Goal: Check status: Check status

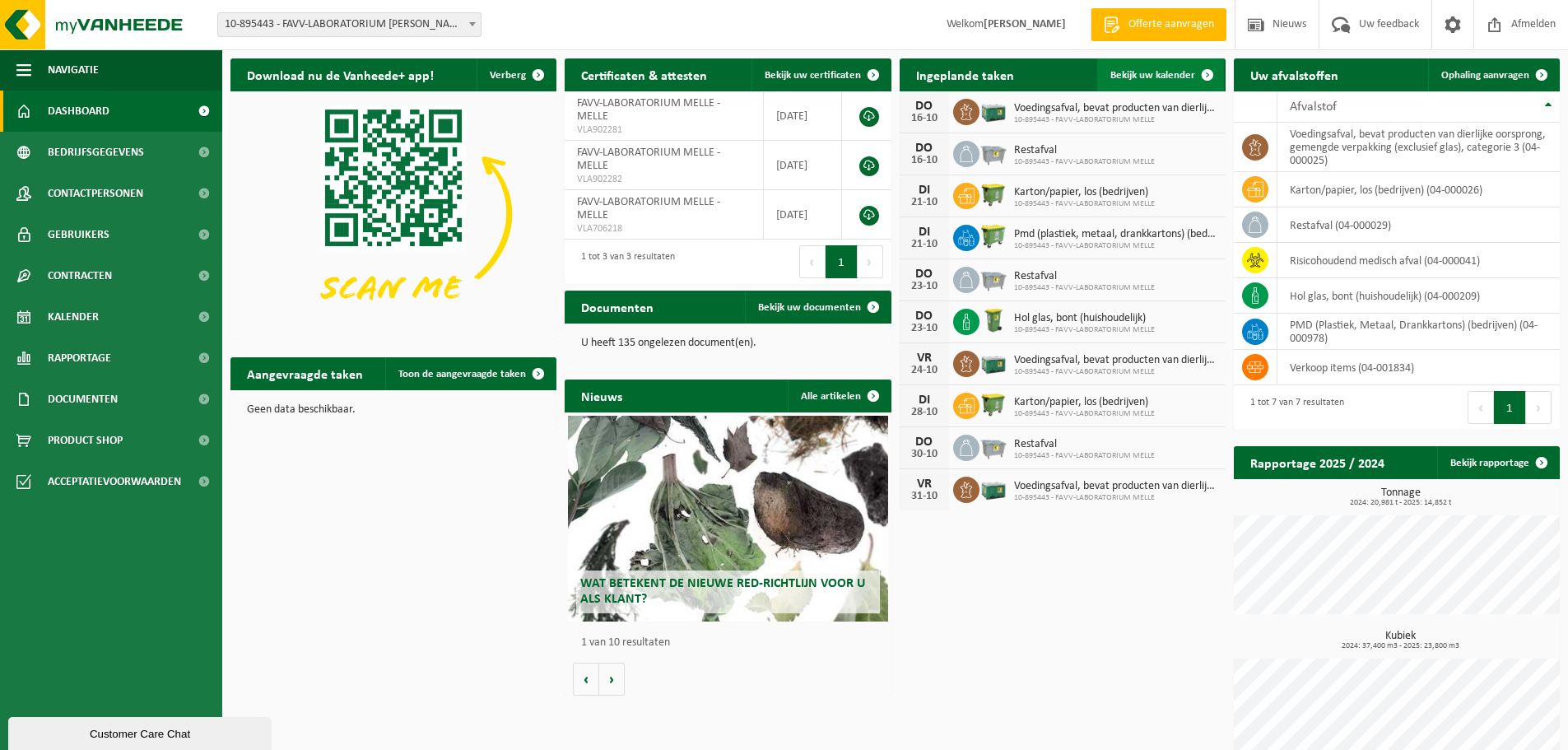
click at [1155, 70] on span "Bekijk uw kalender" at bounding box center [1152, 75] width 85 height 10
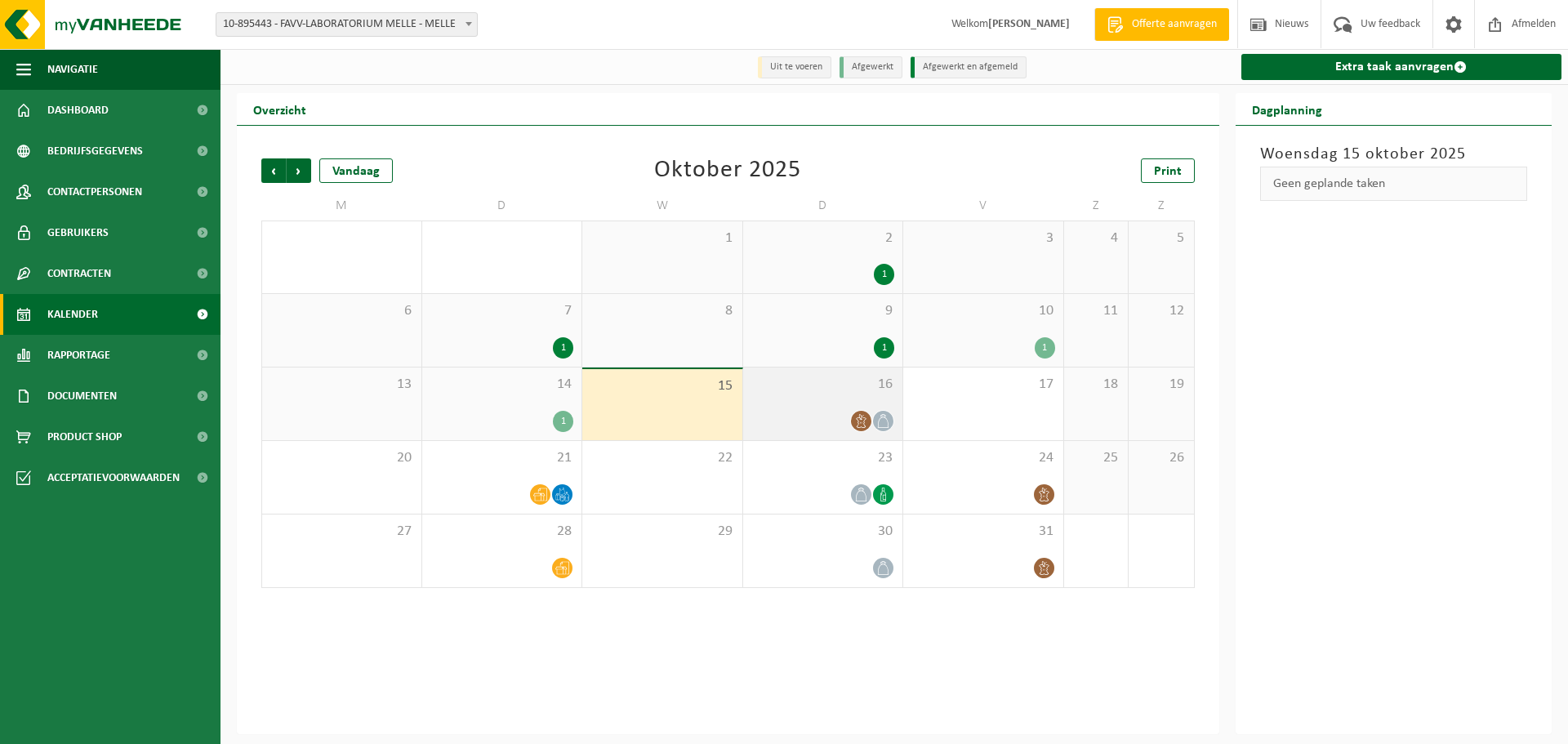
click at [860, 417] on icon at bounding box center [861, 421] width 14 height 14
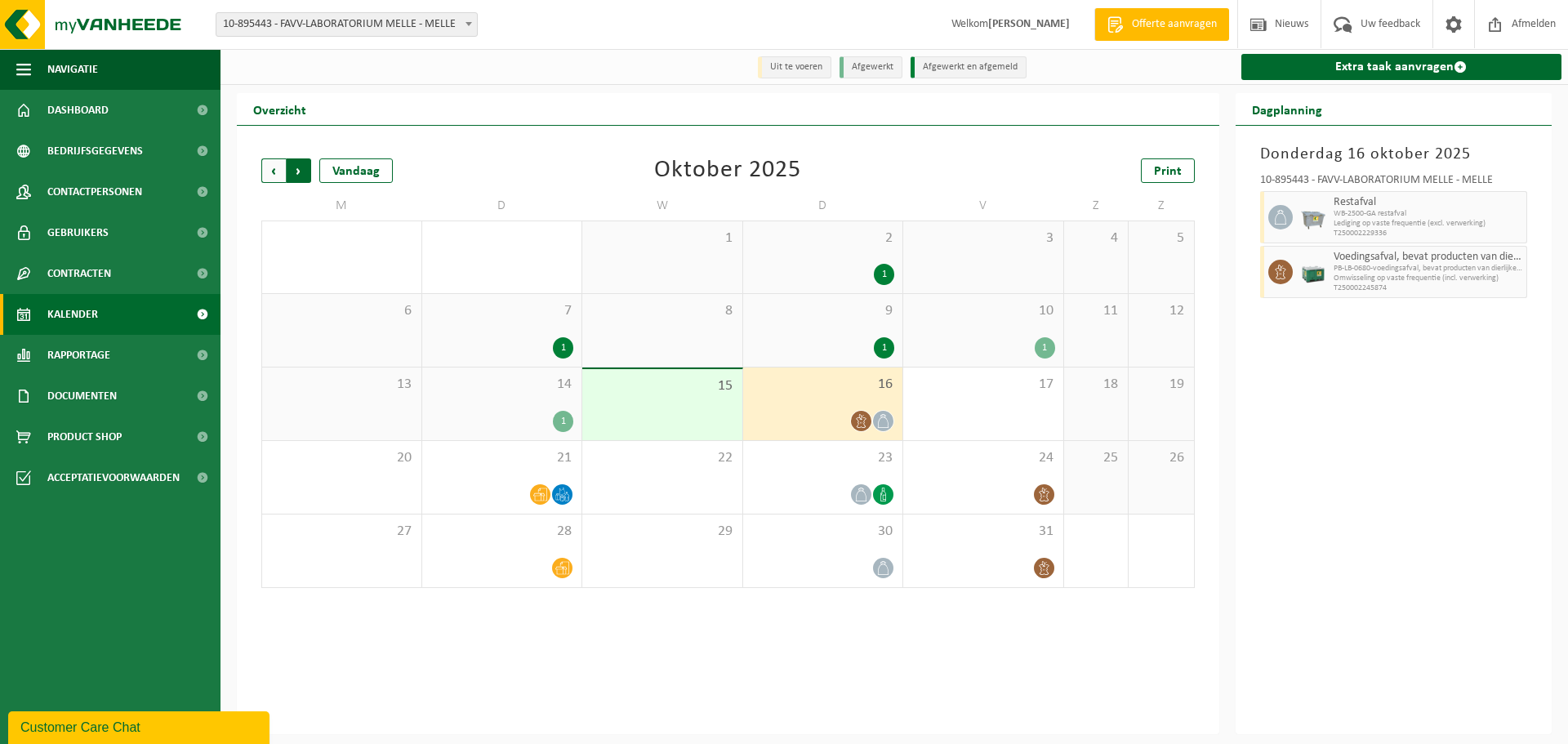
click at [270, 172] on span "Vorige" at bounding box center [274, 171] width 25 height 25
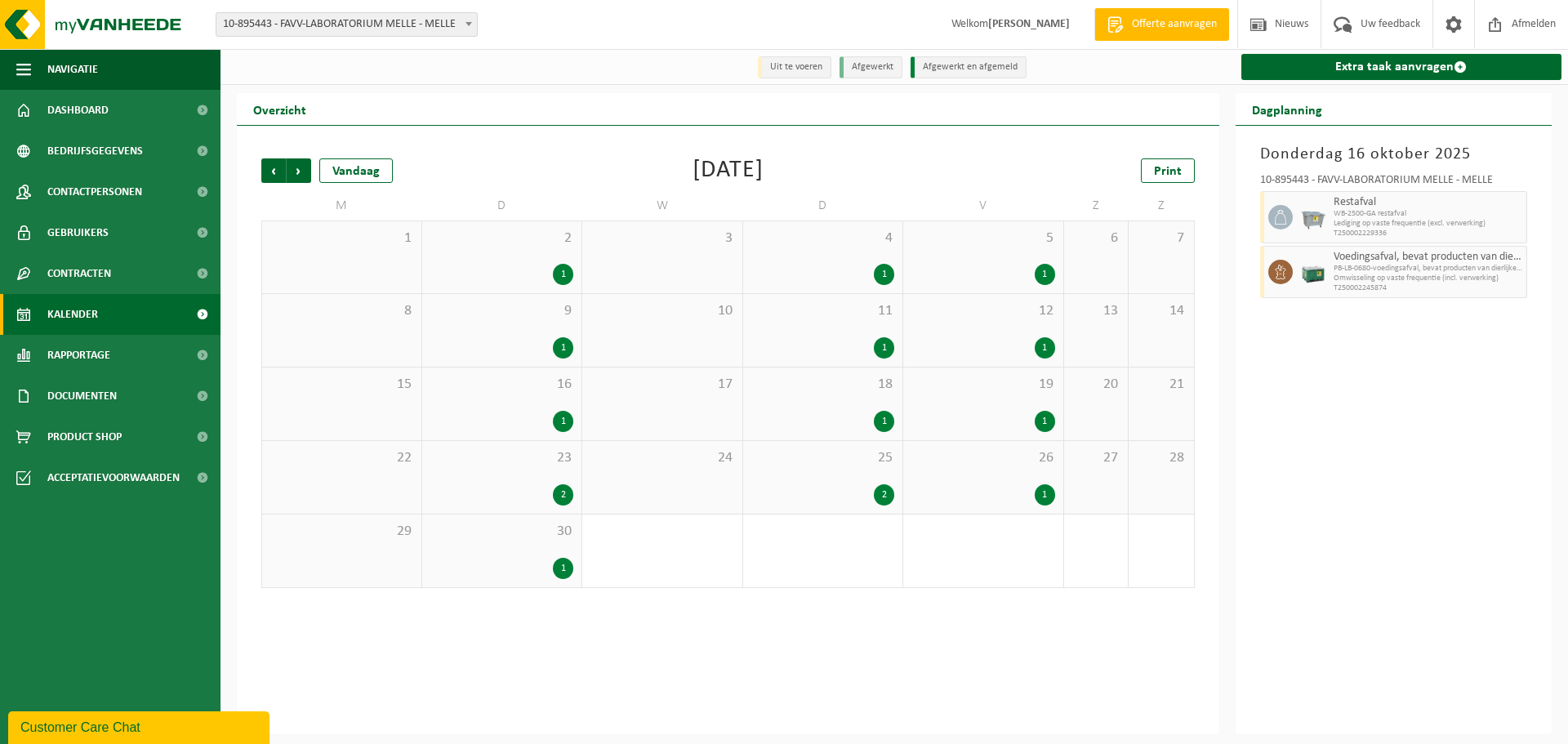
click at [878, 348] on div "1" at bounding box center [885, 347] width 21 height 21
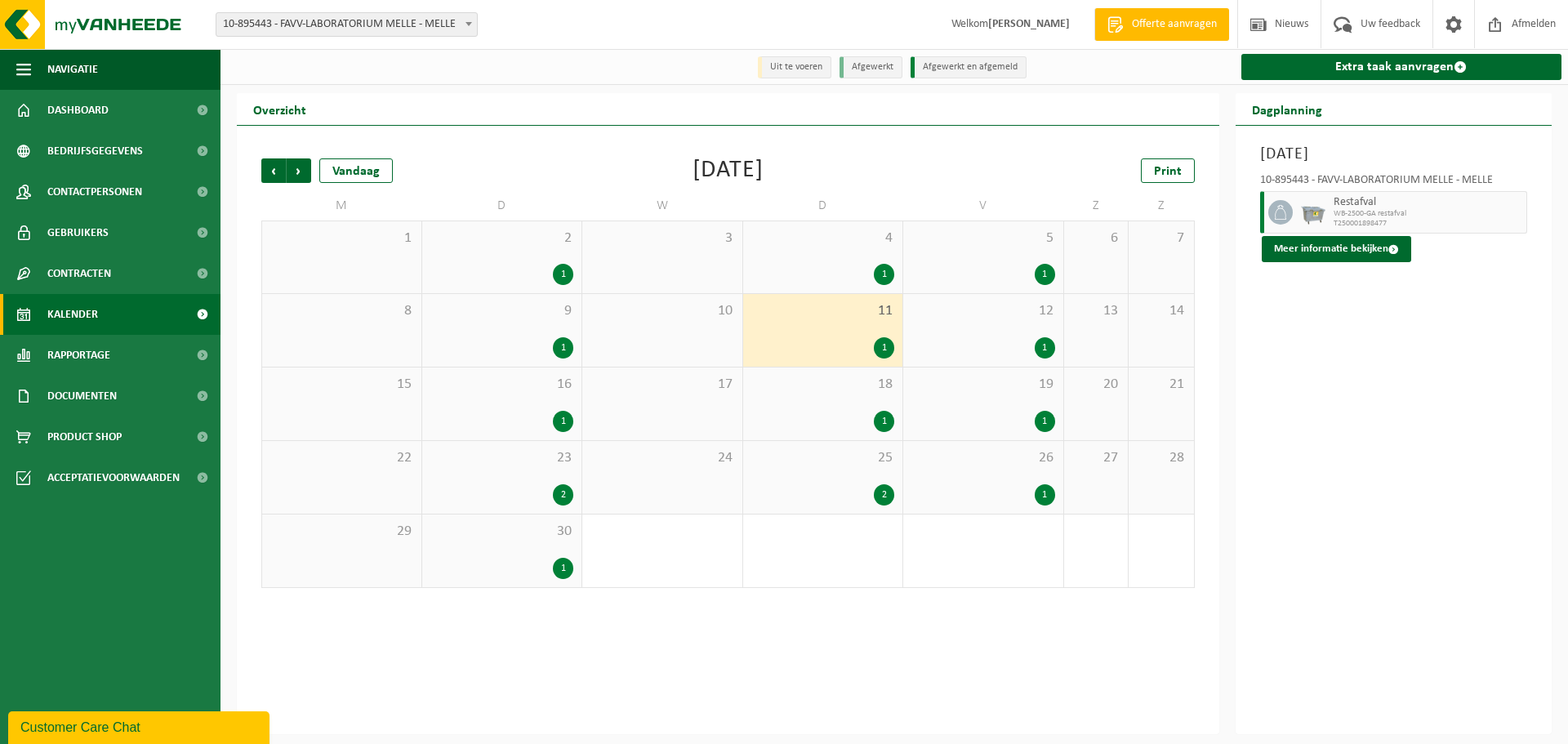
click at [882, 414] on div "1" at bounding box center [885, 421] width 21 height 21
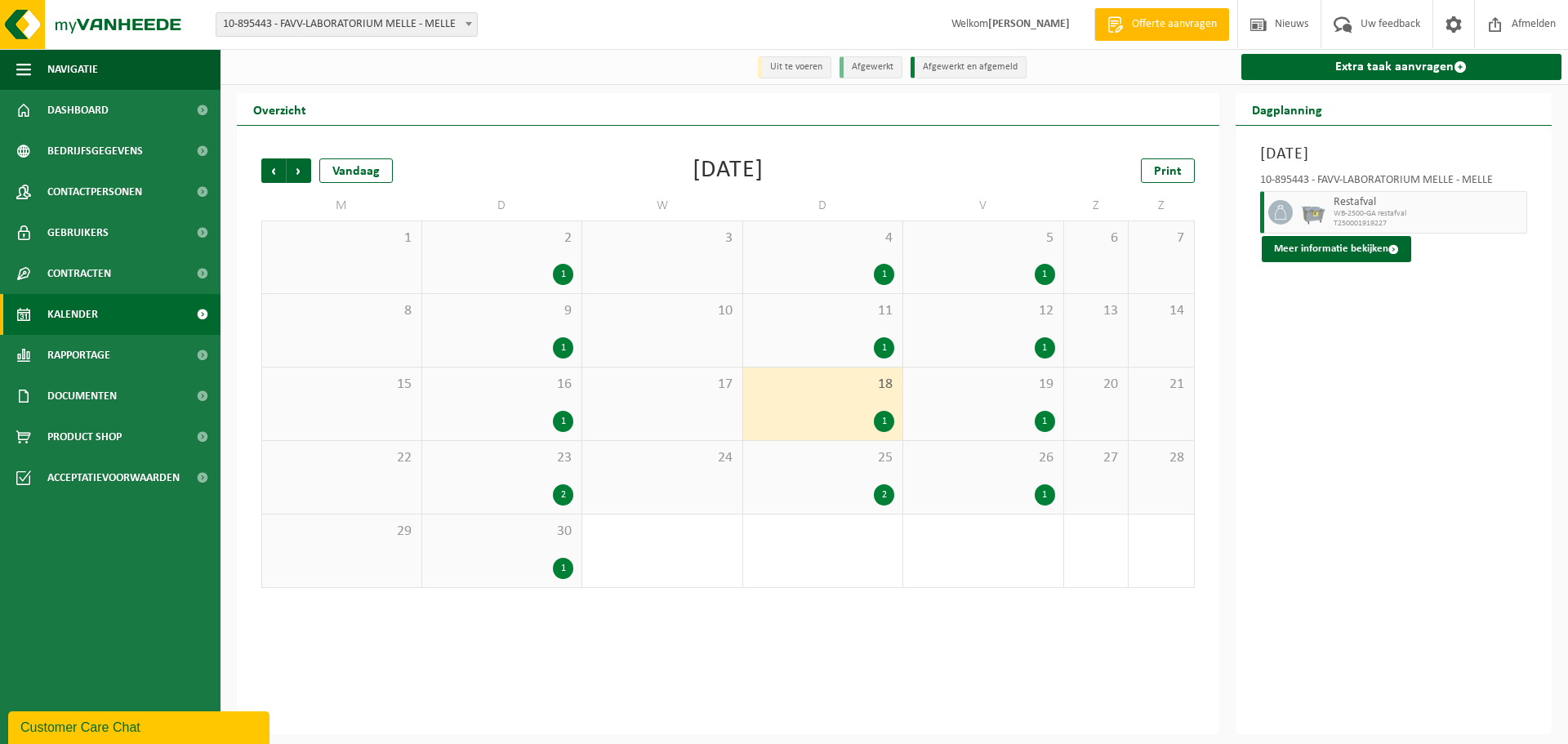
click at [1042, 272] on div "1" at bounding box center [1045, 274] width 21 height 21
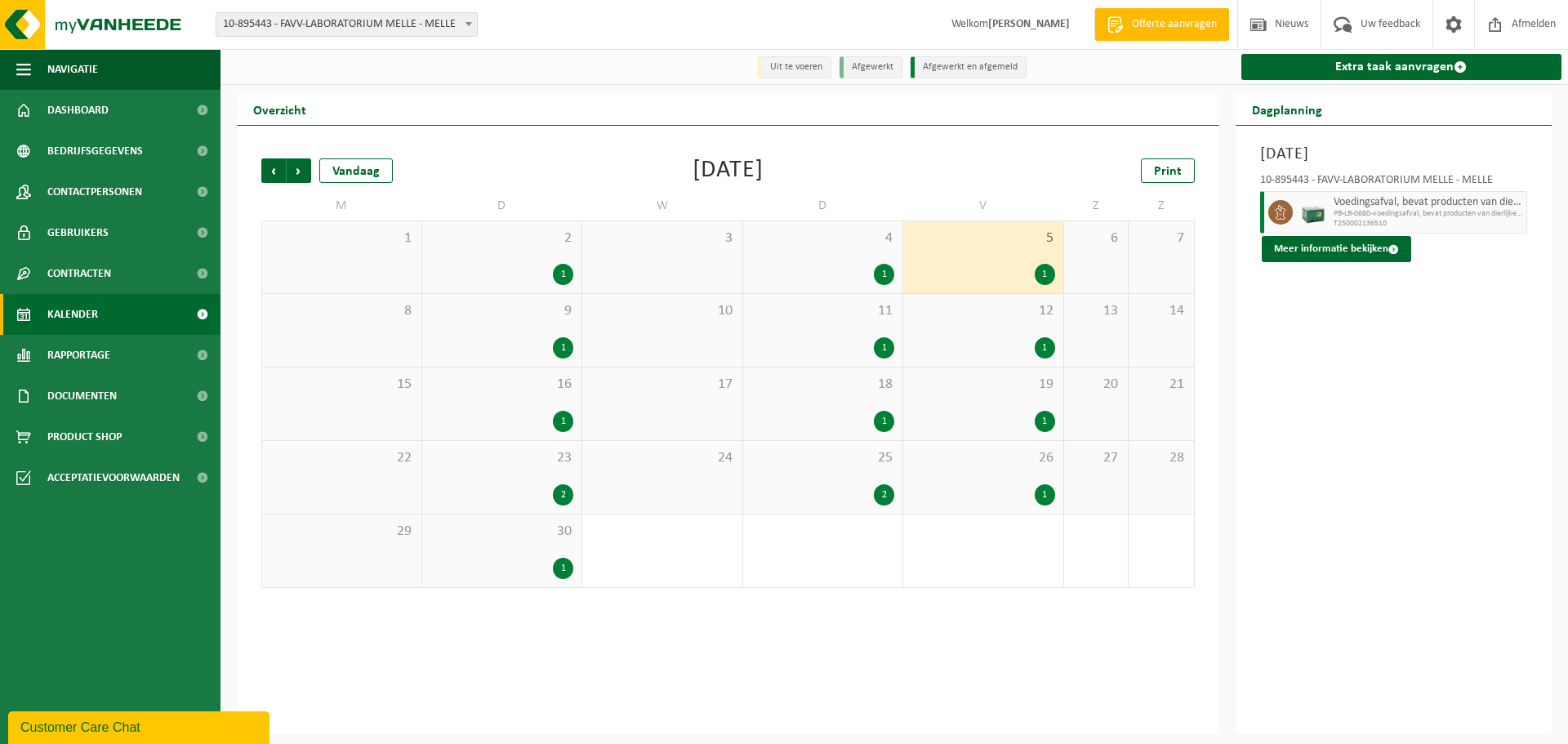
click at [1040, 343] on div "1" at bounding box center [1045, 347] width 21 height 21
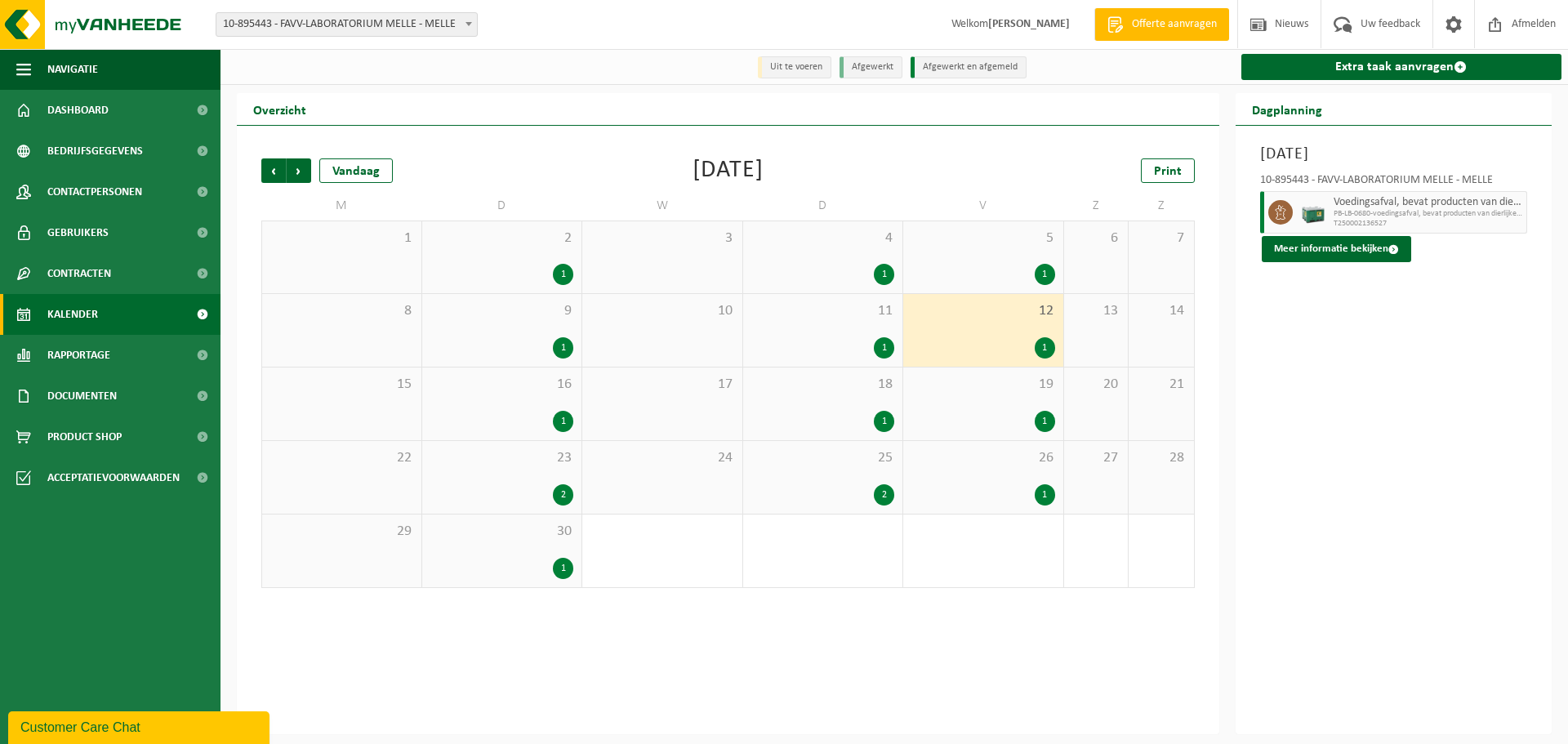
click at [1040, 415] on div "1" at bounding box center [1045, 421] width 21 height 21
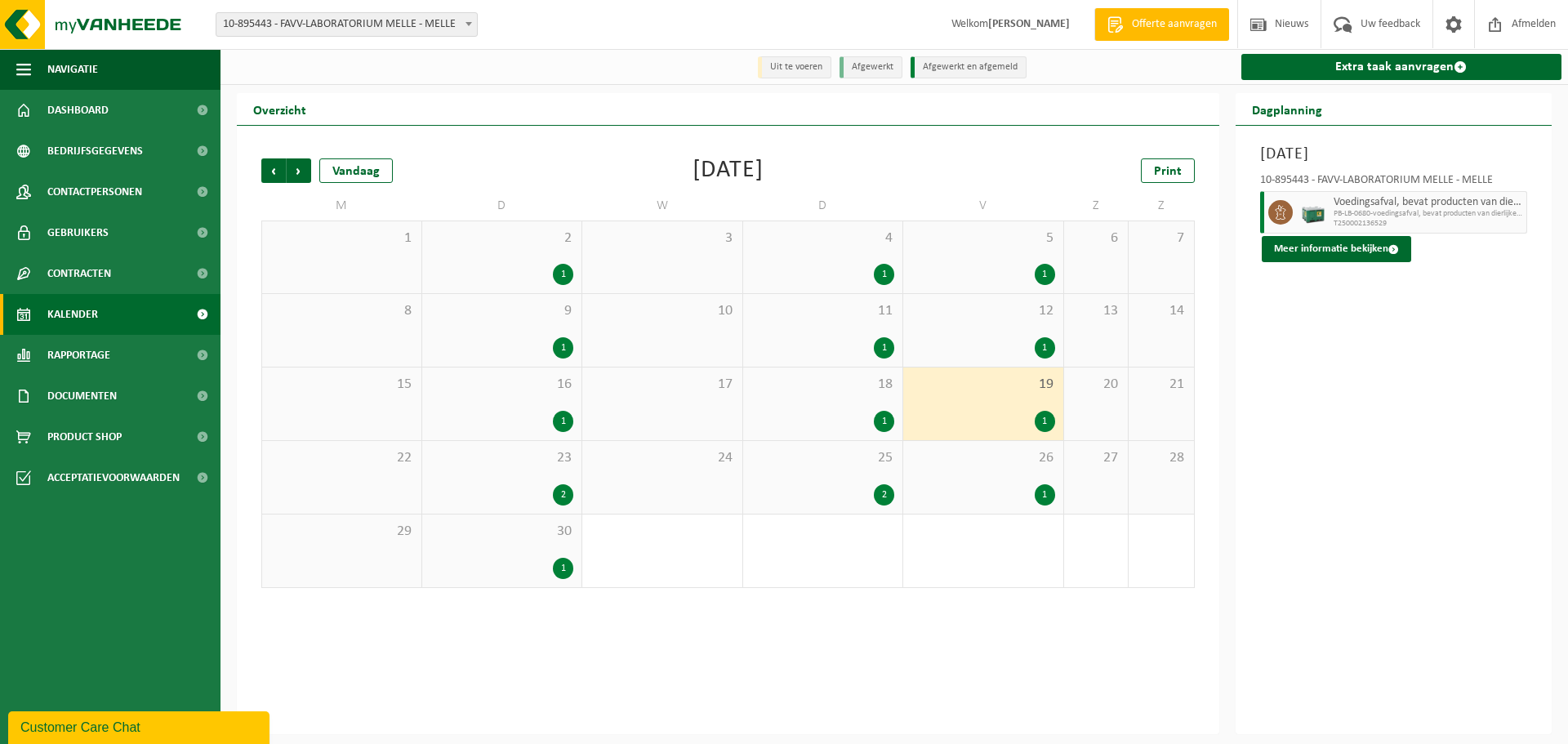
click at [1046, 494] on div "1" at bounding box center [1045, 495] width 21 height 21
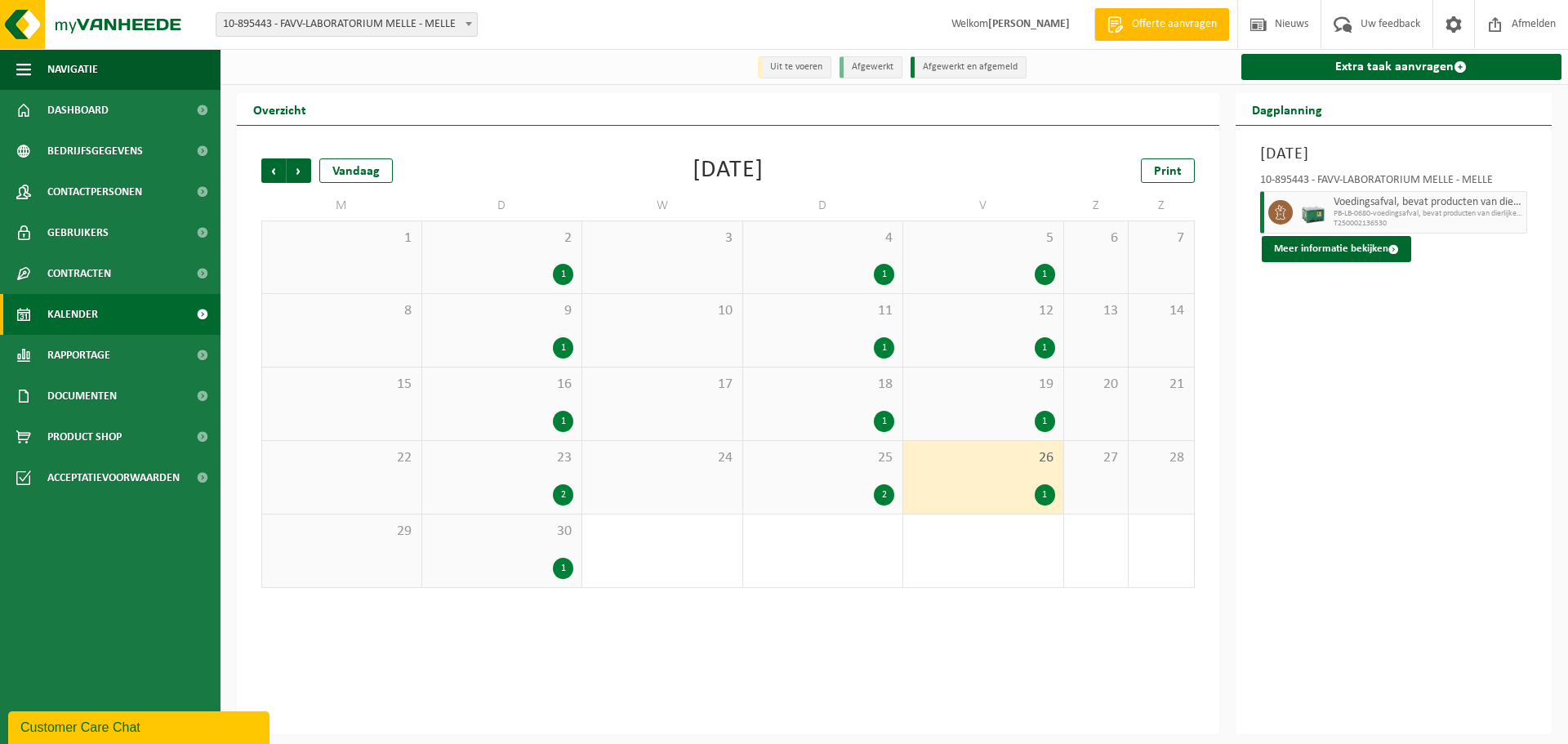
click at [1025, 266] on div "1" at bounding box center [984, 274] width 143 height 21
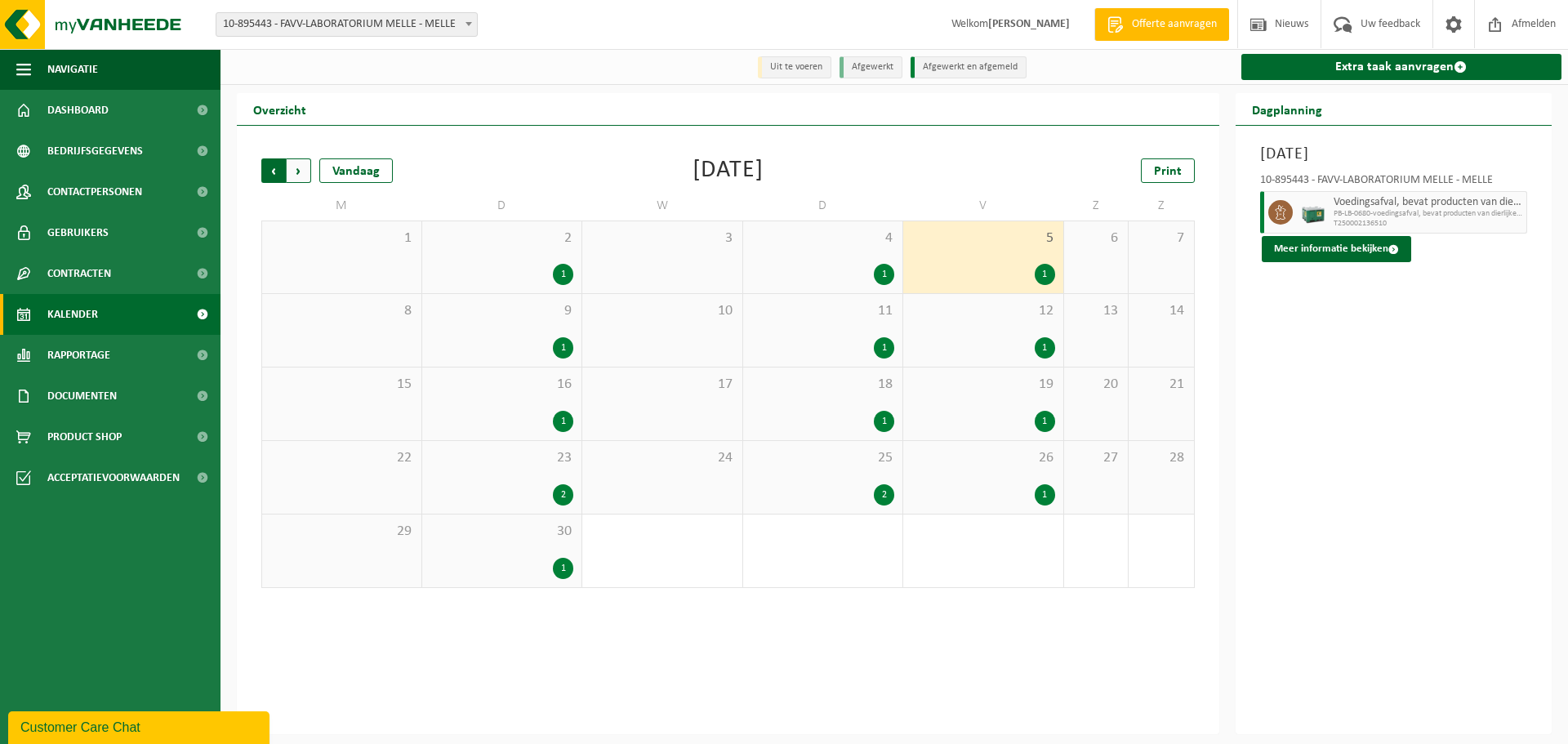
click at [295, 171] on span "Volgende" at bounding box center [299, 171] width 25 height 25
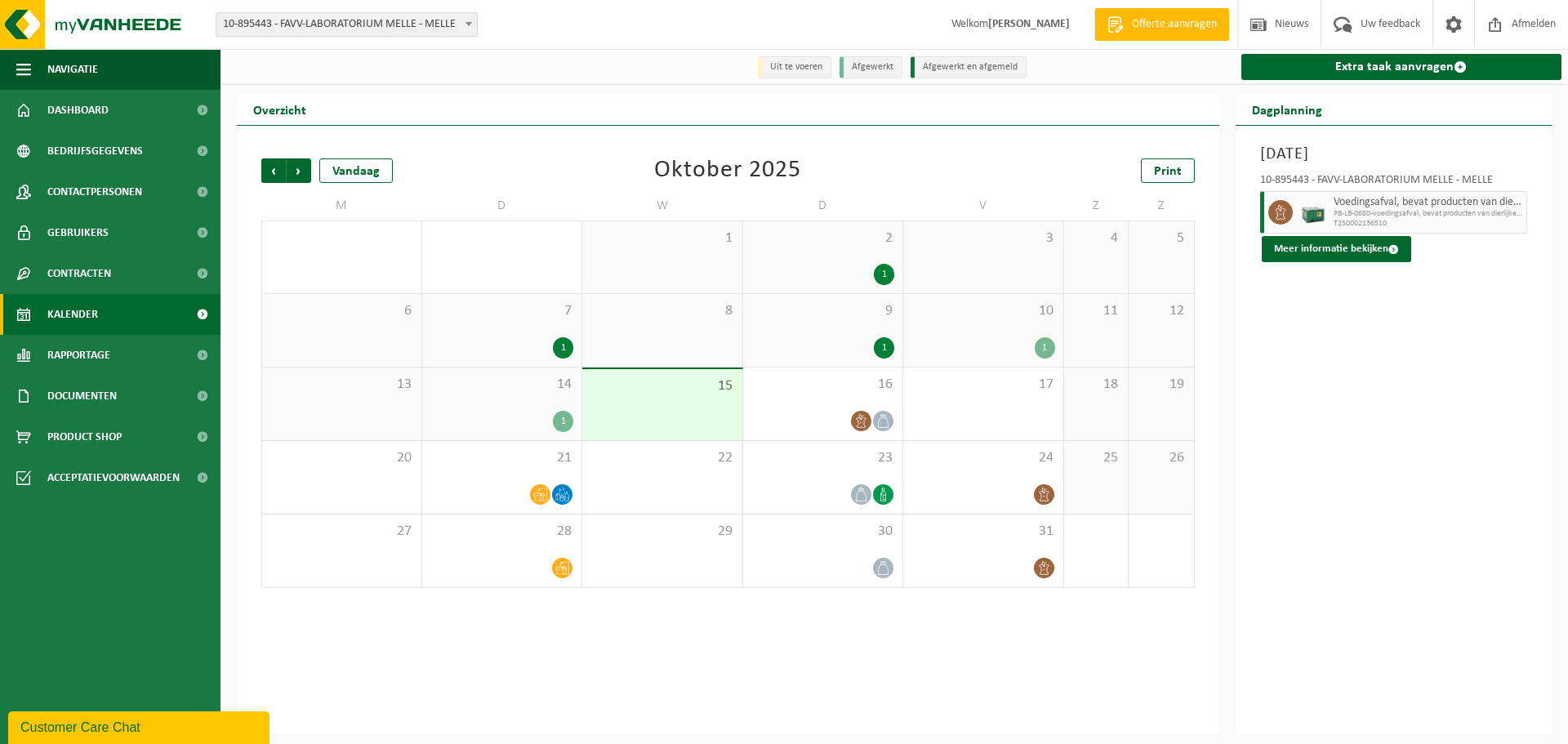
click at [1003, 330] on div "10 1" at bounding box center [984, 330] width 160 height 73
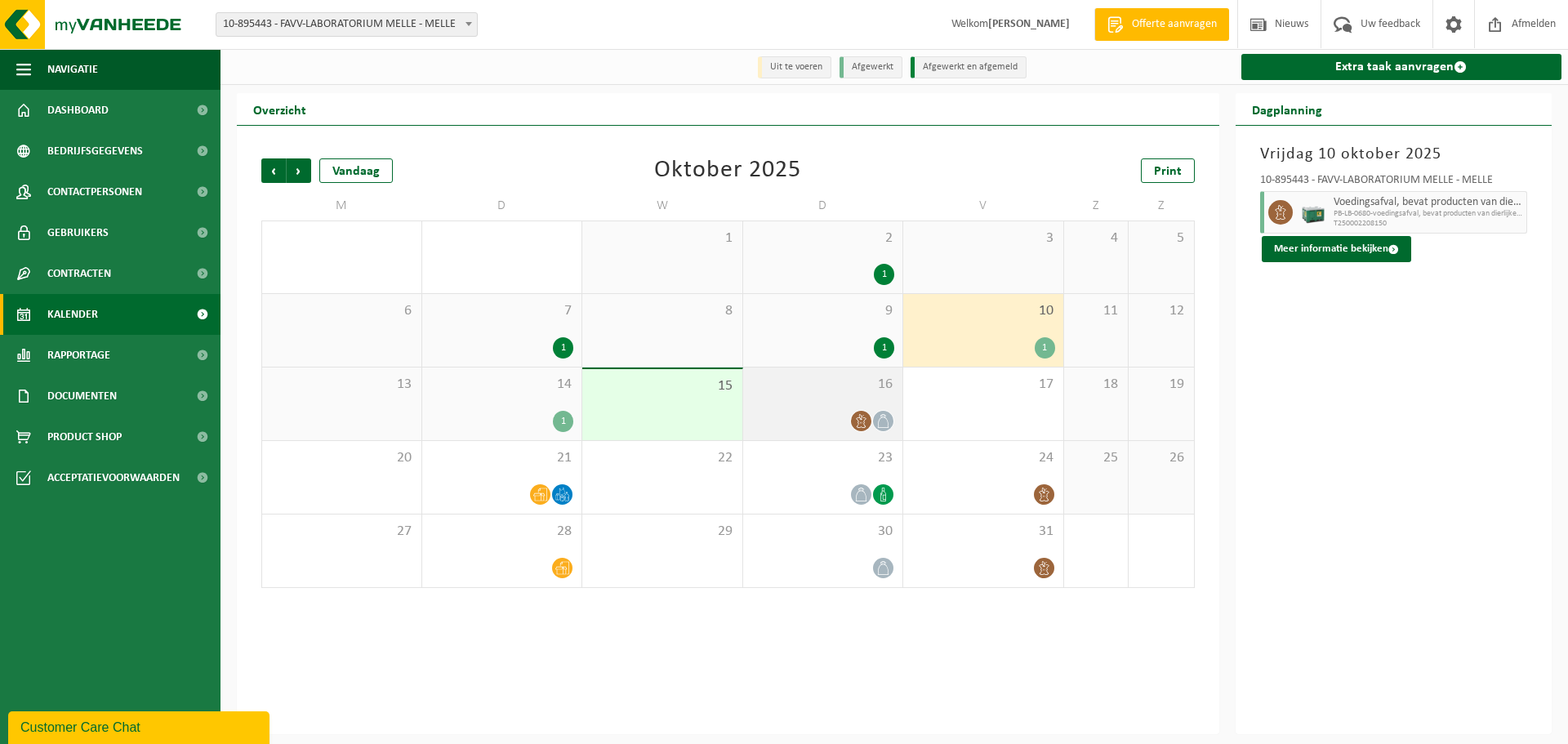
click at [834, 414] on div at bounding box center [823, 420] width 143 height 22
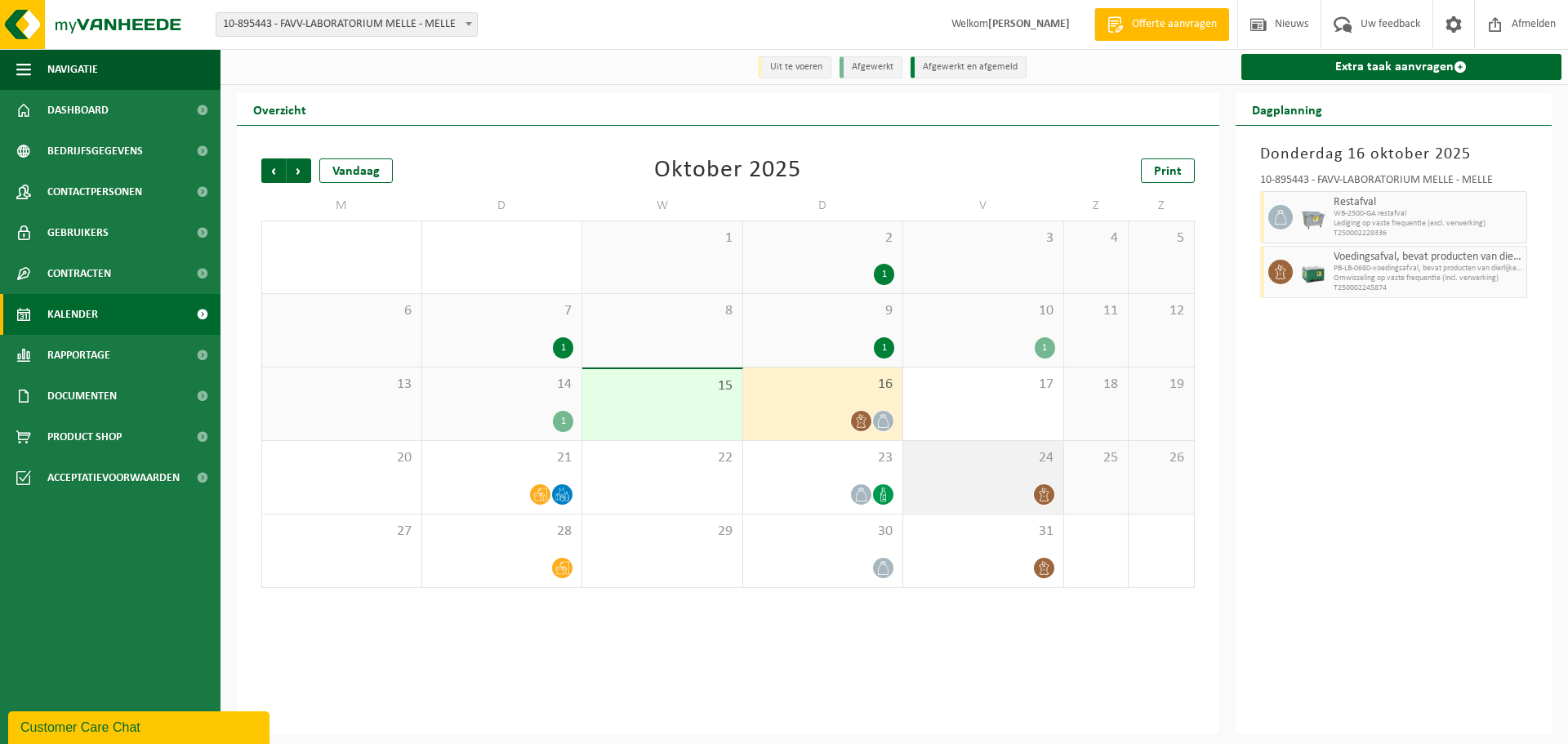
click at [998, 489] on div at bounding box center [984, 494] width 143 height 22
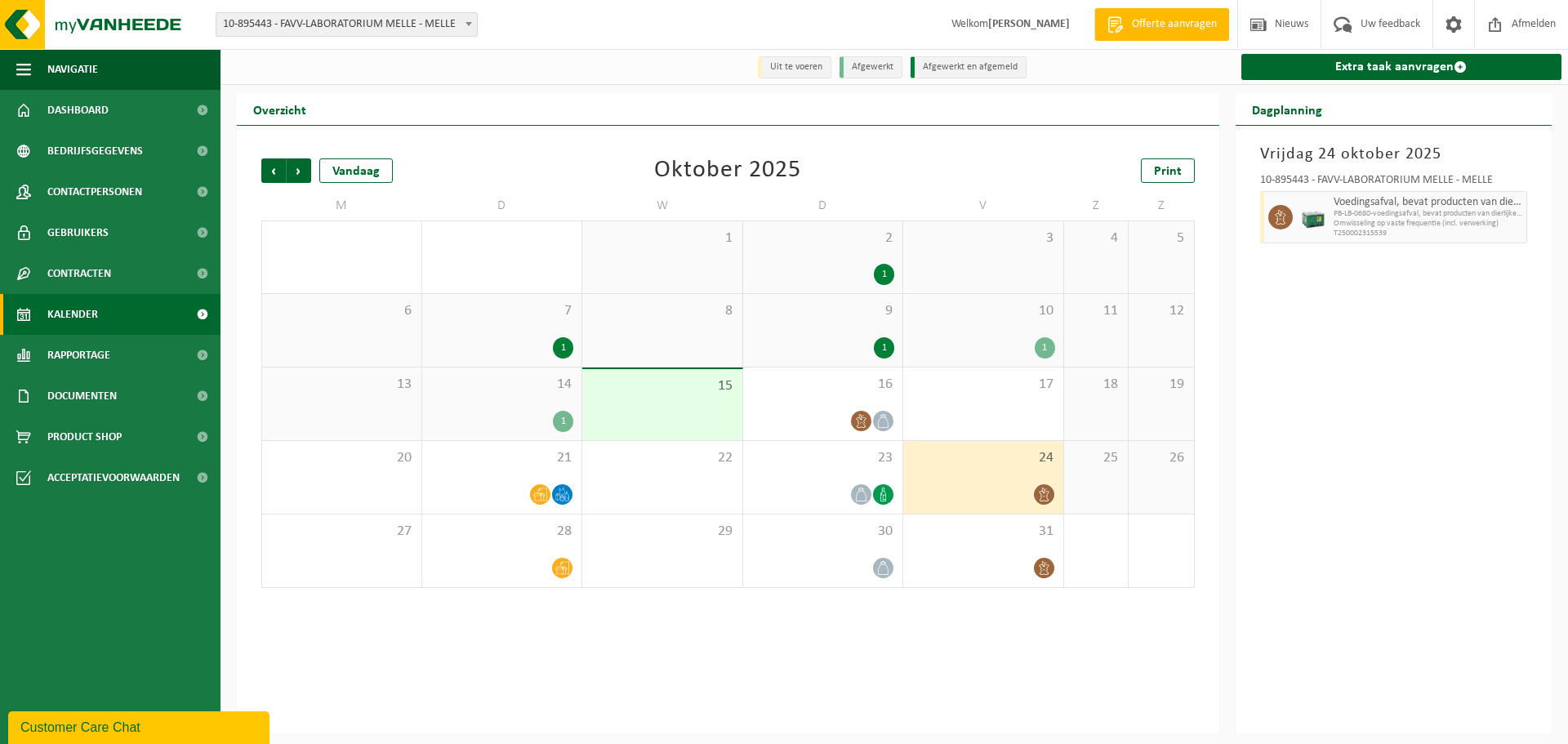
click at [990, 325] on div "10 1" at bounding box center [984, 330] width 160 height 73
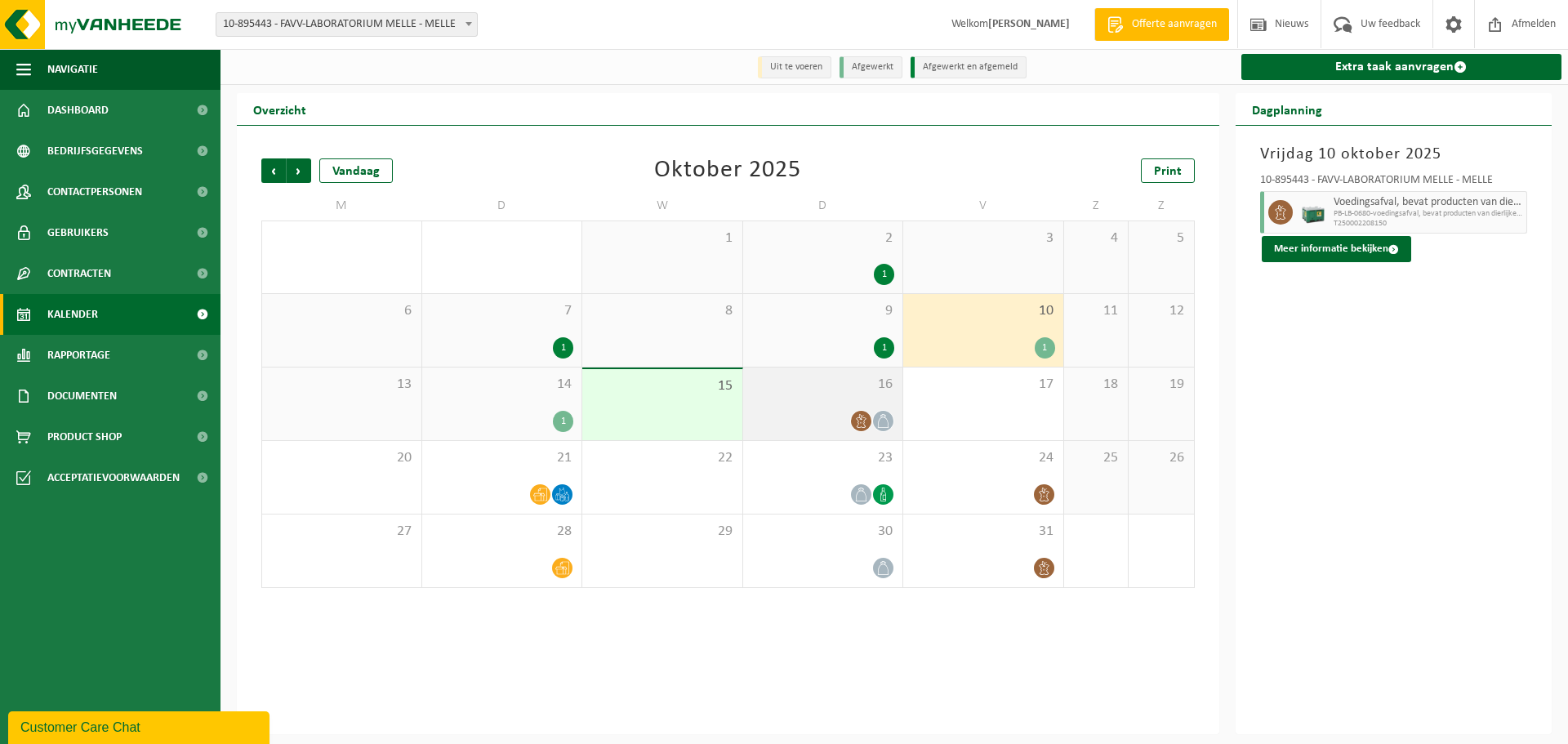
click at [834, 405] on div "16" at bounding box center [823, 403] width 160 height 73
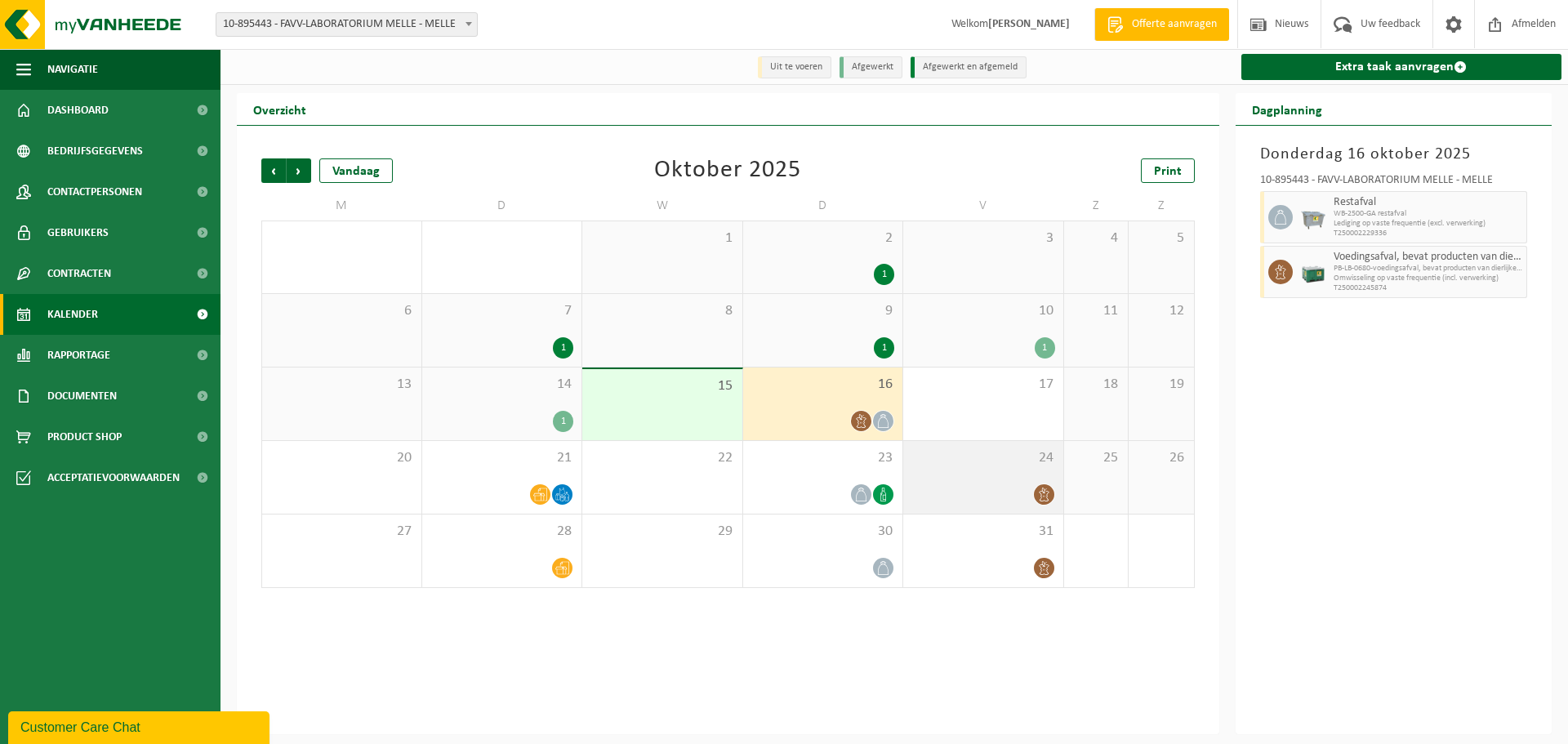
click at [1022, 484] on div at bounding box center [984, 494] width 143 height 22
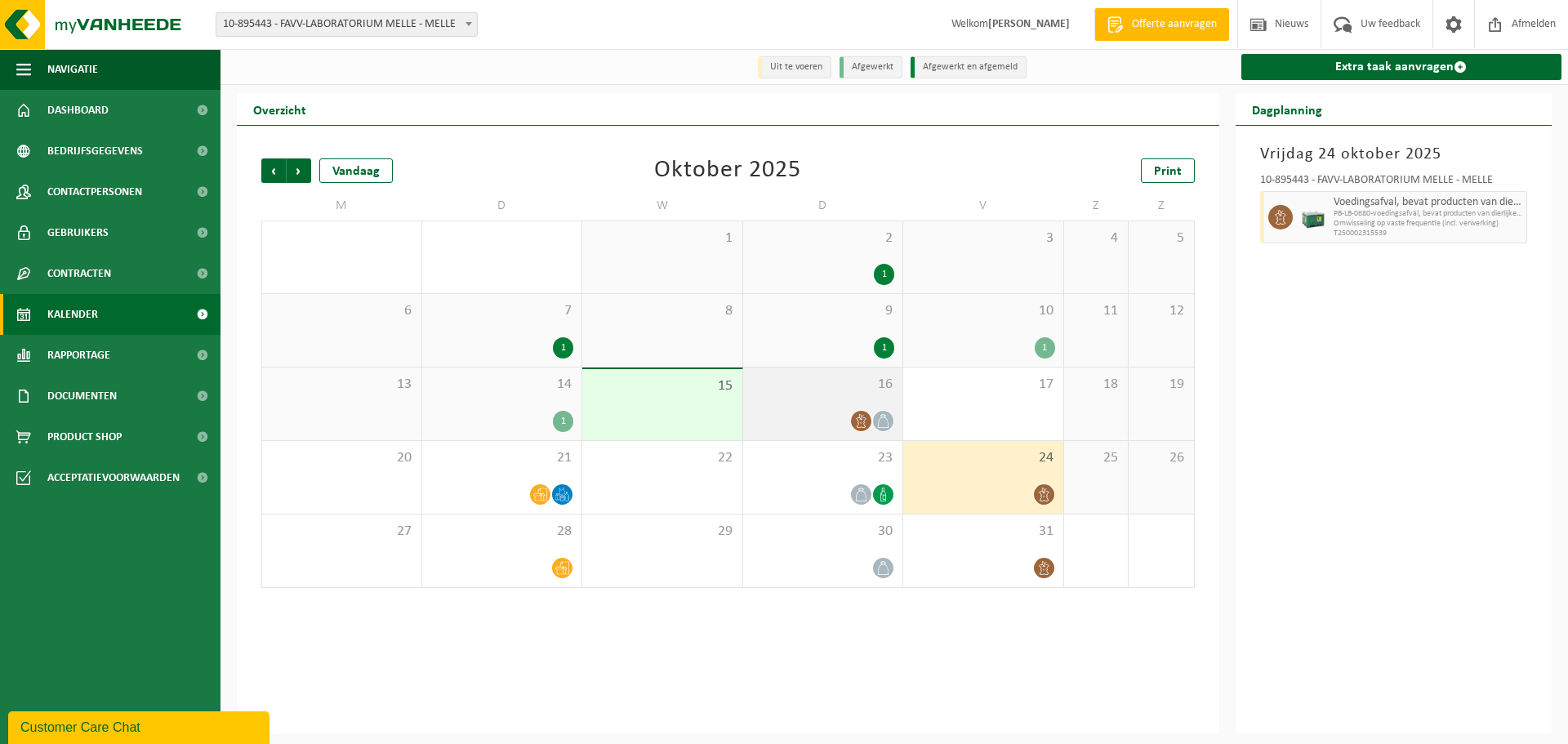
click at [840, 392] on span "16" at bounding box center [823, 384] width 143 height 18
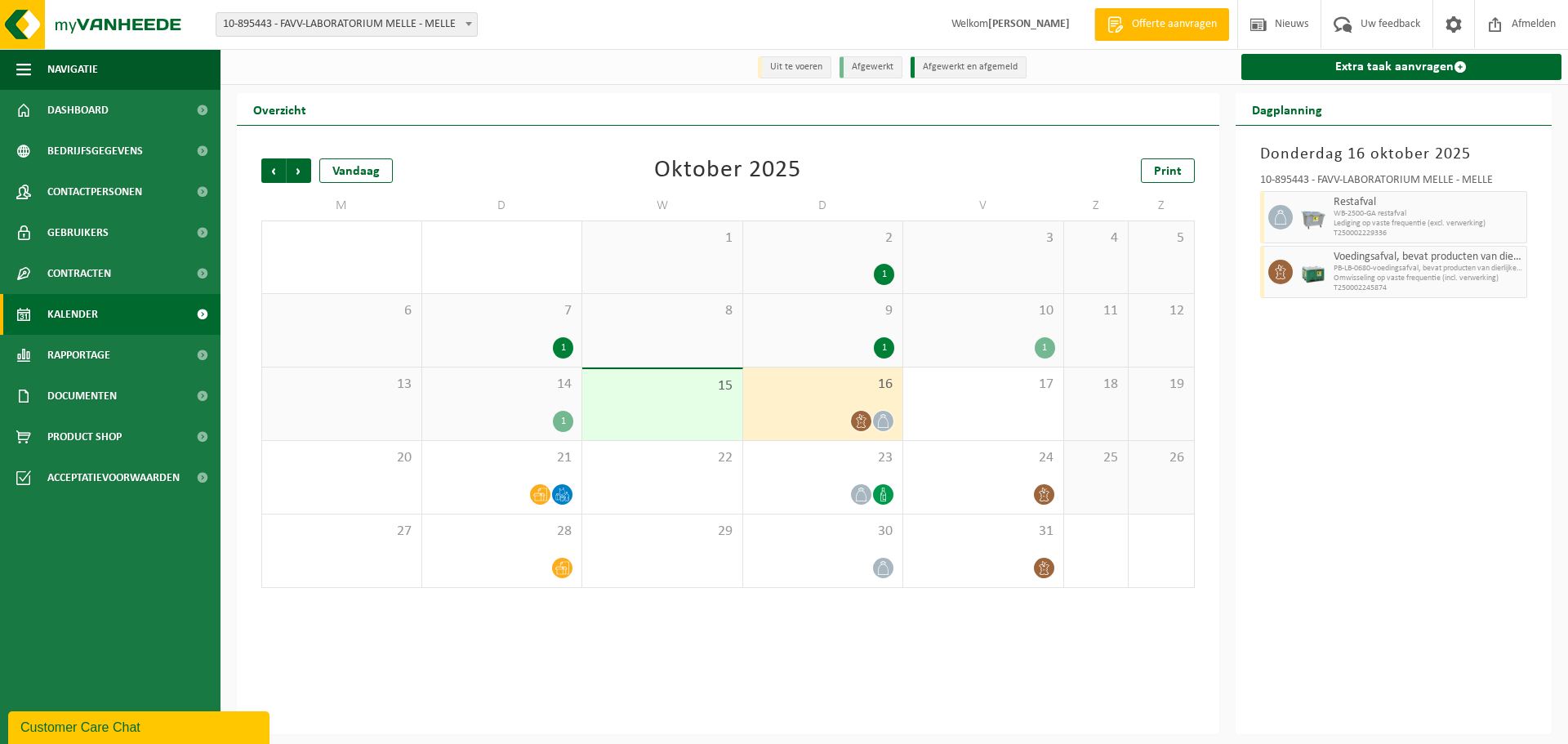
click at [985, 320] on span "10" at bounding box center [984, 311] width 143 height 18
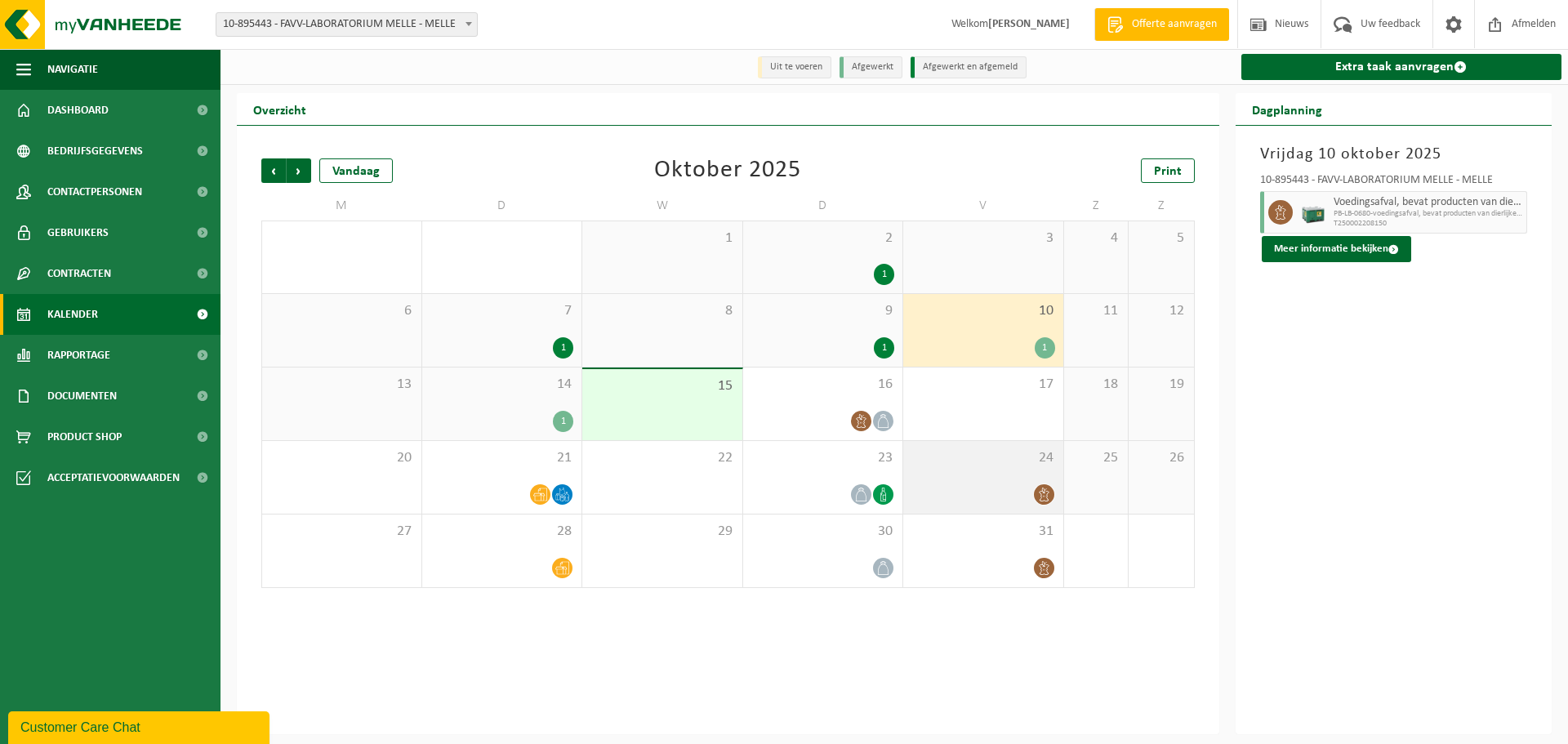
click at [1002, 483] on div "24" at bounding box center [984, 477] width 160 height 73
